Goal: Information Seeking & Learning: Learn about a topic

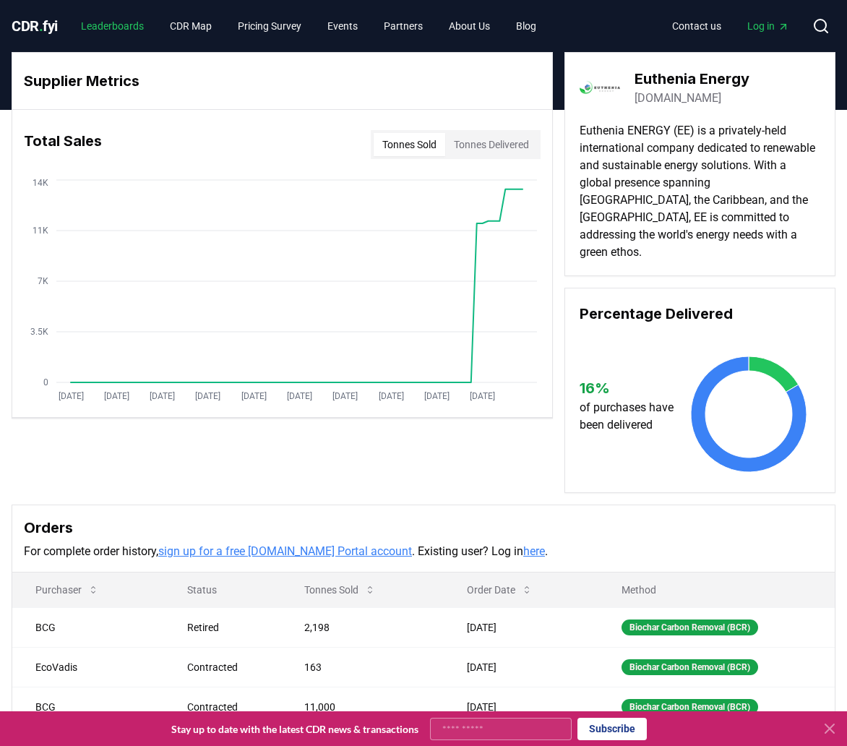
click at [110, 27] on link "Leaderboards" at bounding box center [112, 26] width 86 height 26
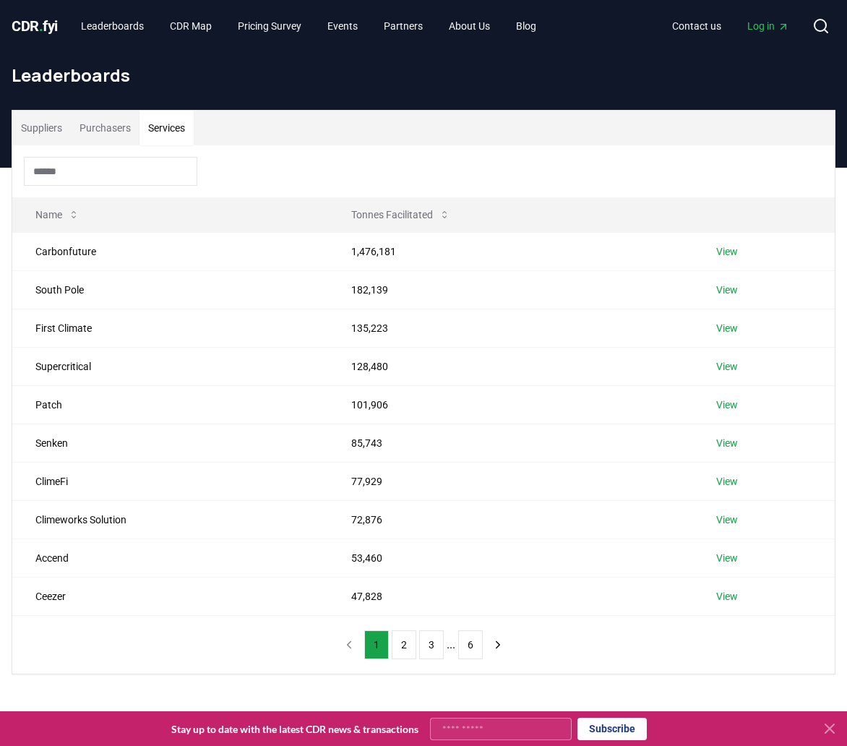
click at [173, 132] on button "Services" at bounding box center [166, 128] width 54 height 35
click at [726, 287] on link "View" at bounding box center [727, 290] width 22 height 14
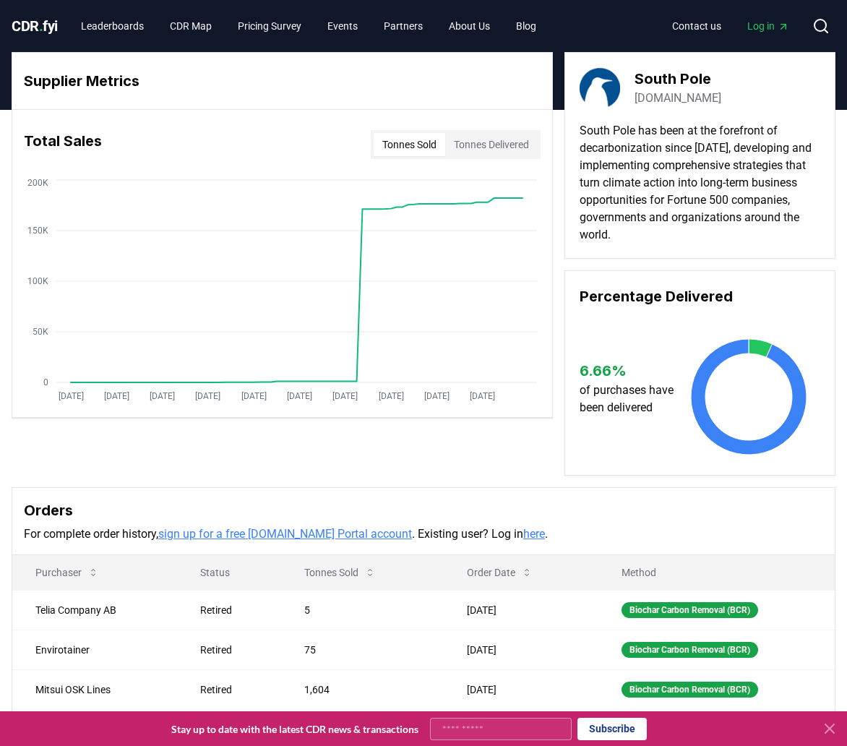
click at [673, 101] on link "[DOMAIN_NAME]" at bounding box center [678, 98] width 87 height 17
click at [117, 22] on link "Leaderboards" at bounding box center [112, 26] width 86 height 26
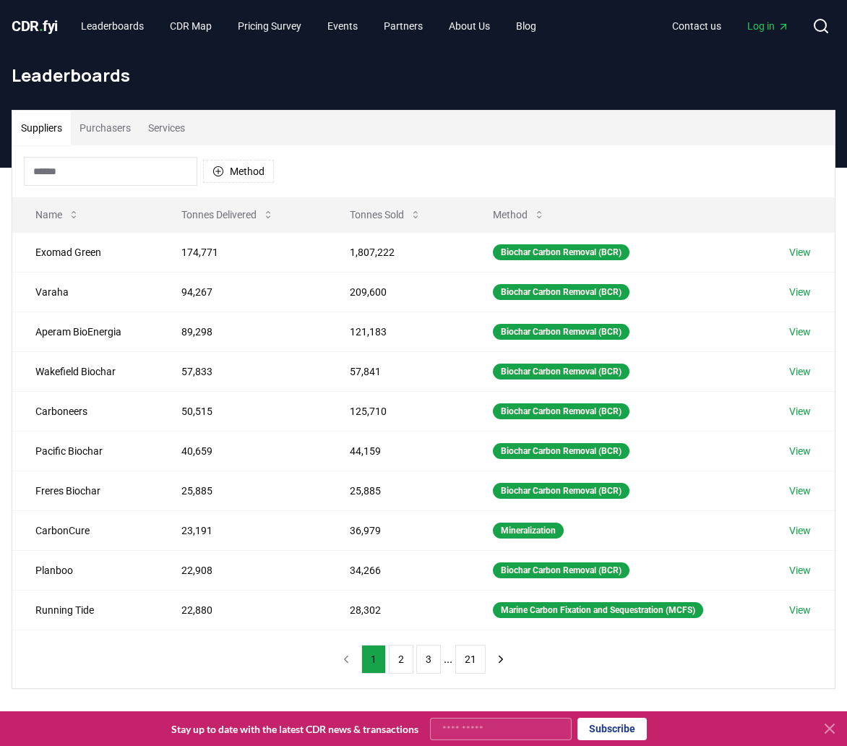
click at [163, 126] on button "Services" at bounding box center [166, 128] width 54 height 35
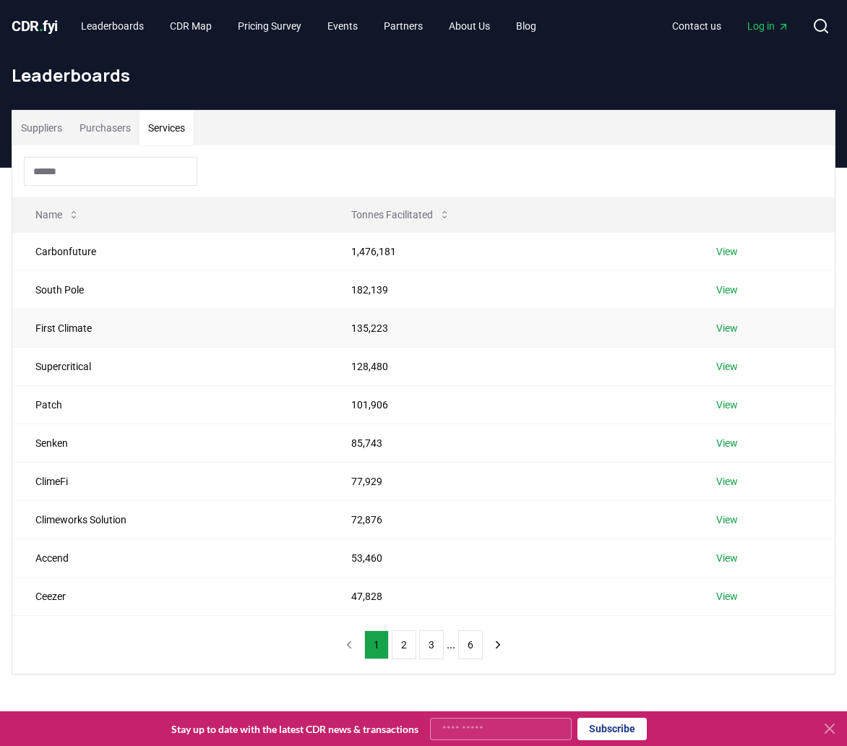
click at [726, 323] on link "View" at bounding box center [727, 328] width 22 height 14
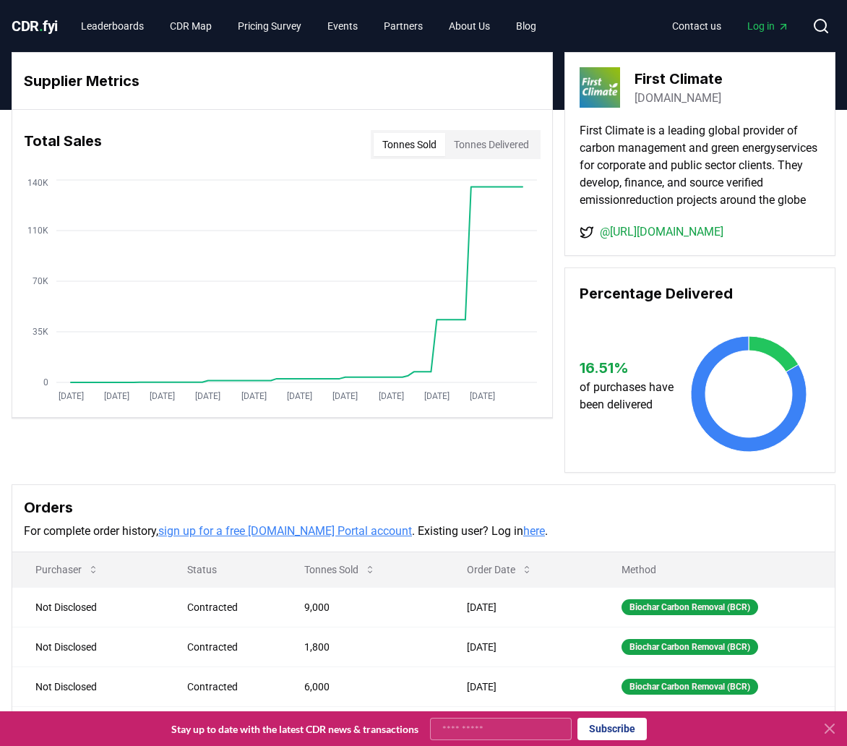
click at [666, 100] on link "firstclimate.com" at bounding box center [678, 98] width 87 height 17
click at [124, 30] on link "Leaderboards" at bounding box center [112, 26] width 86 height 26
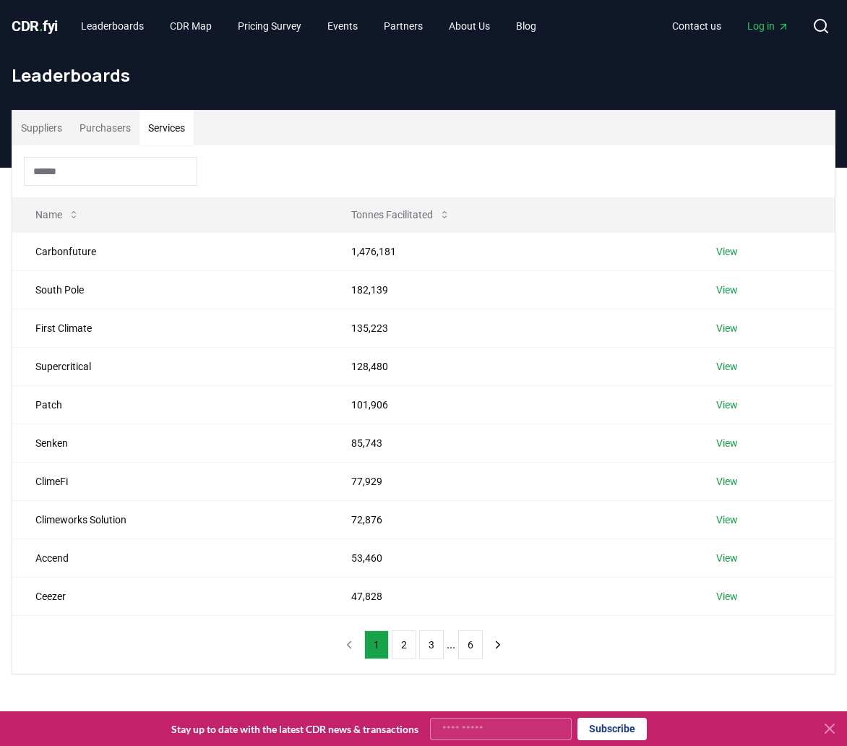
click at [180, 128] on button "Services" at bounding box center [166, 128] width 54 height 35
click at [734, 367] on link "View" at bounding box center [727, 366] width 22 height 14
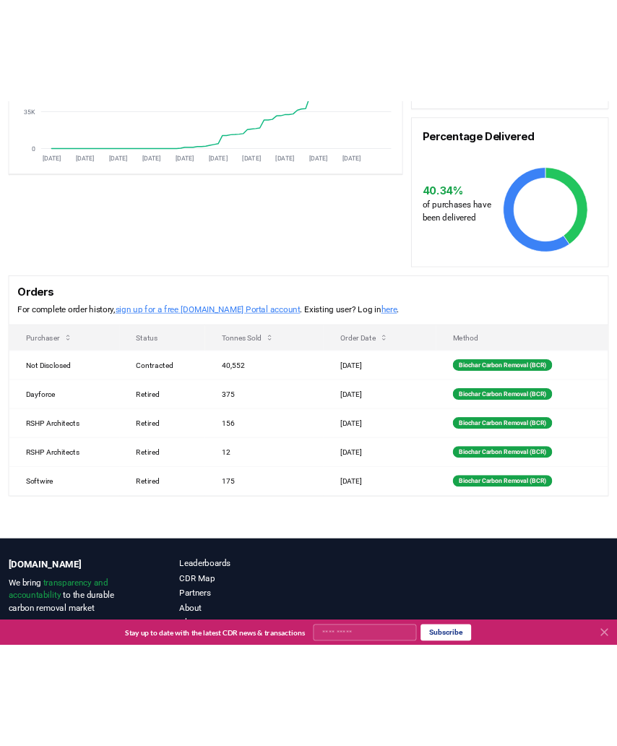
scroll to position [318, 0]
